Goal: Navigation & Orientation: Find specific page/section

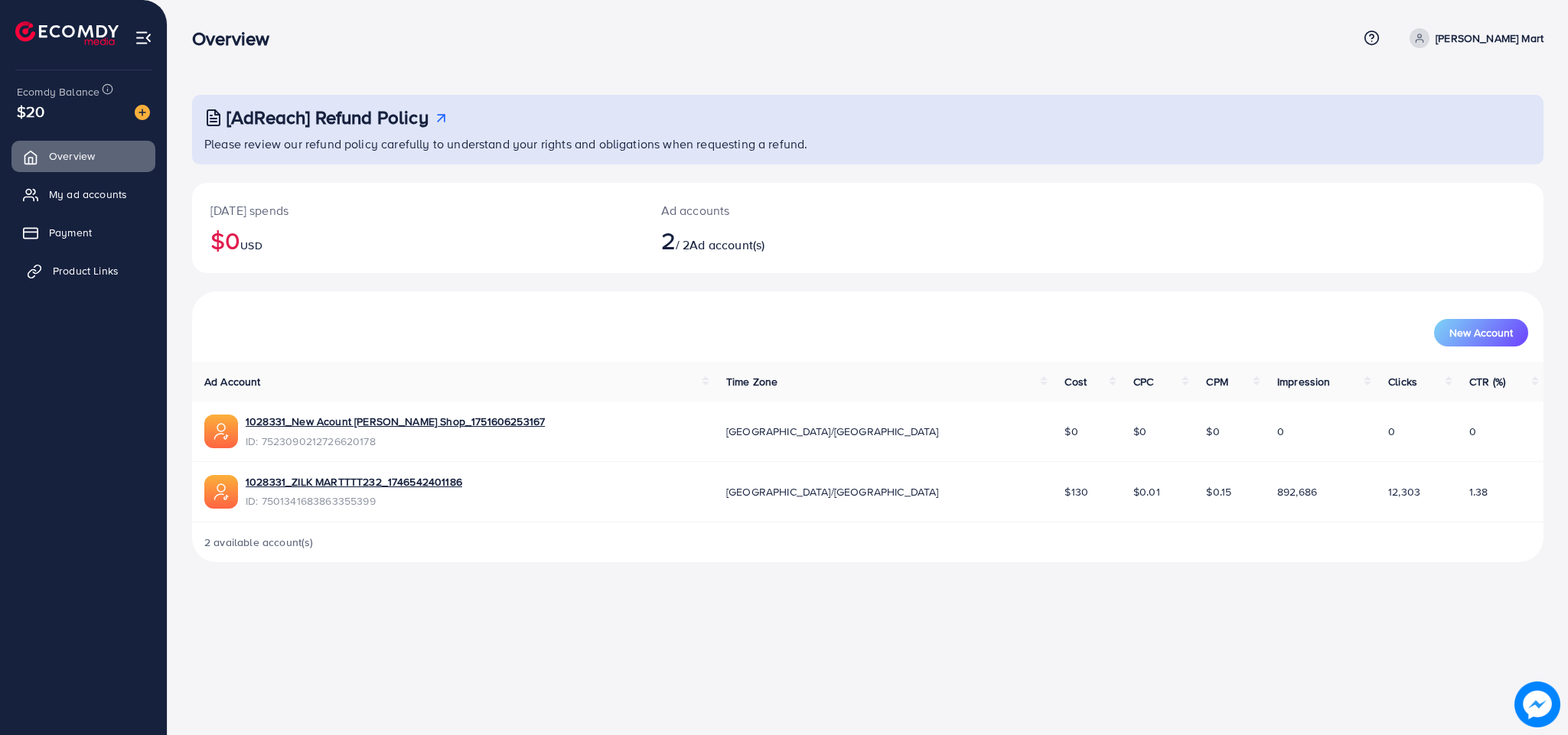
click at [49, 264] on link "Product Links" at bounding box center [83, 271] width 144 height 30
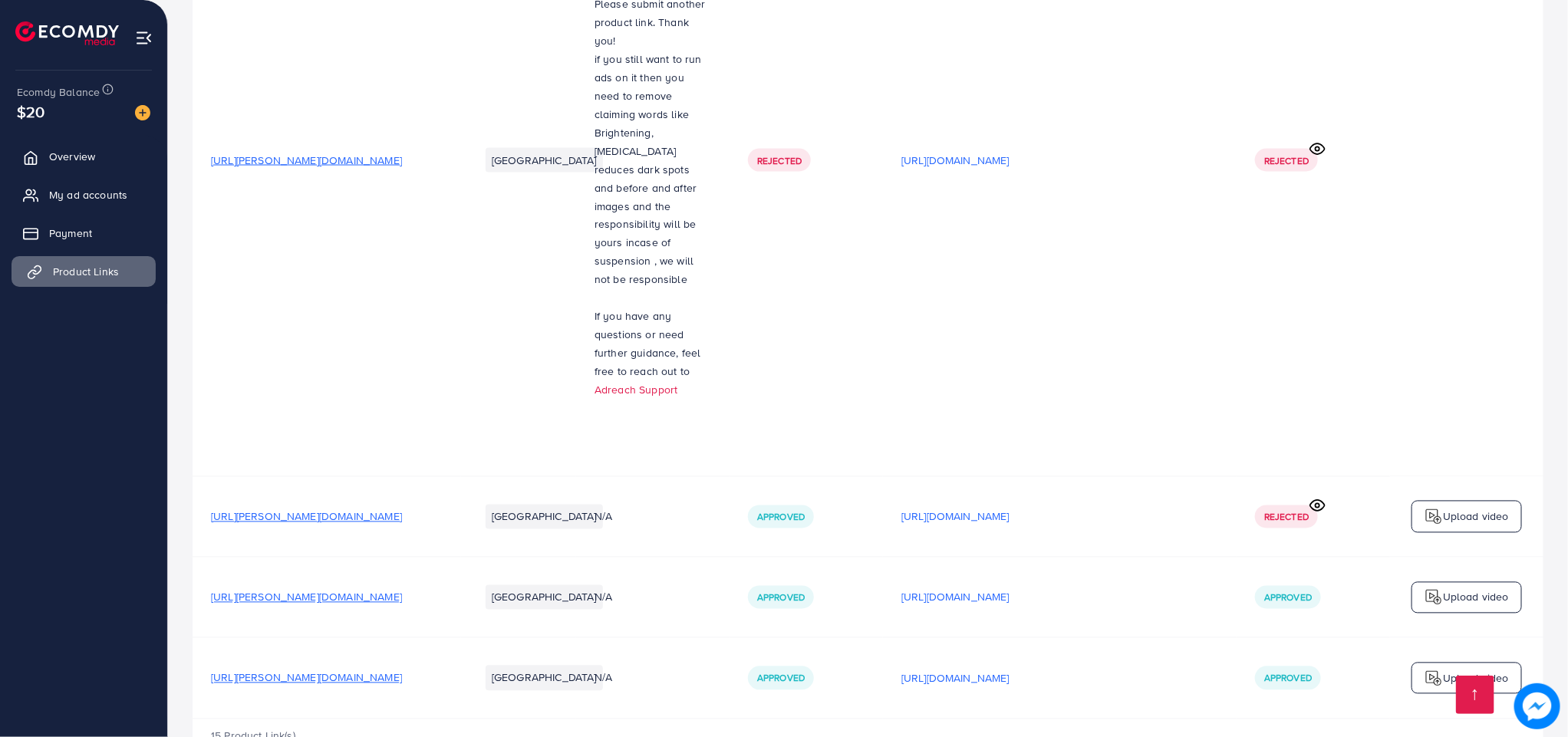
scroll to position [1354, 0]
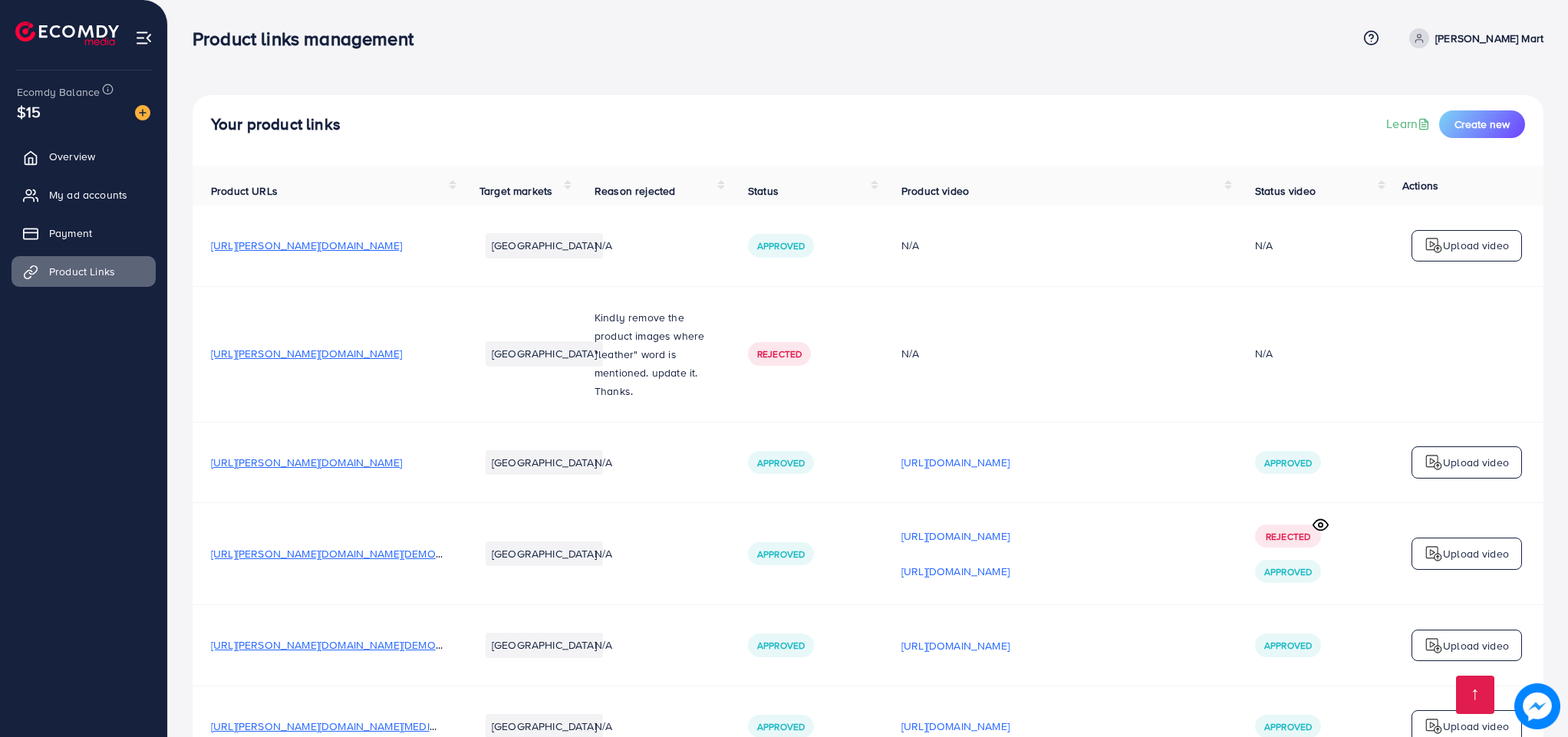
scroll to position [1674, 0]
